Goal: Information Seeking & Learning: Learn about a topic

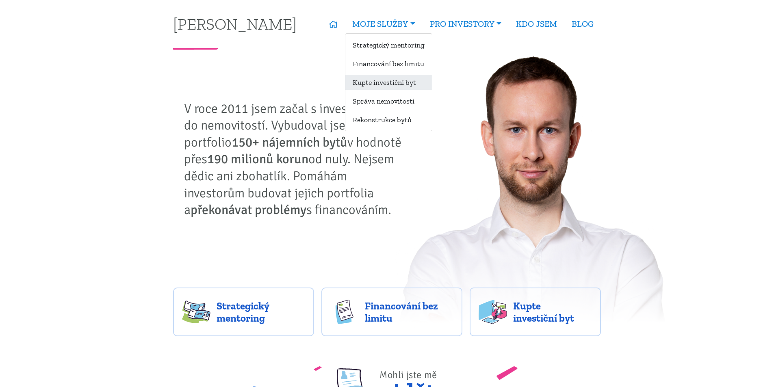
click at [402, 86] on link "Kupte investiční byt" at bounding box center [388, 82] width 87 height 15
